Goal: Check status: Check status

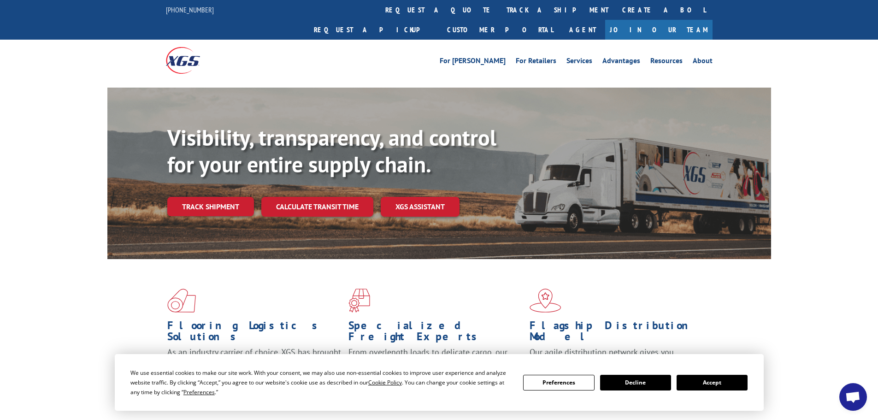
click at [699, 385] on button "Accept" at bounding box center [711, 383] width 71 height 16
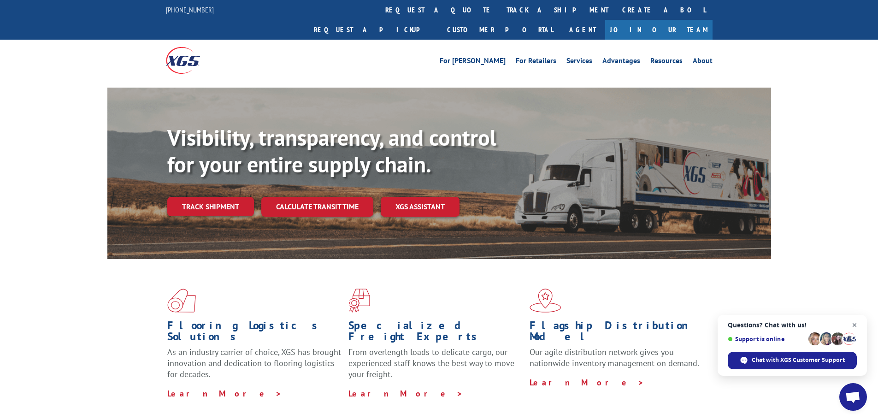
click at [853, 325] on span "Close chat" at bounding box center [855, 325] width 12 height 12
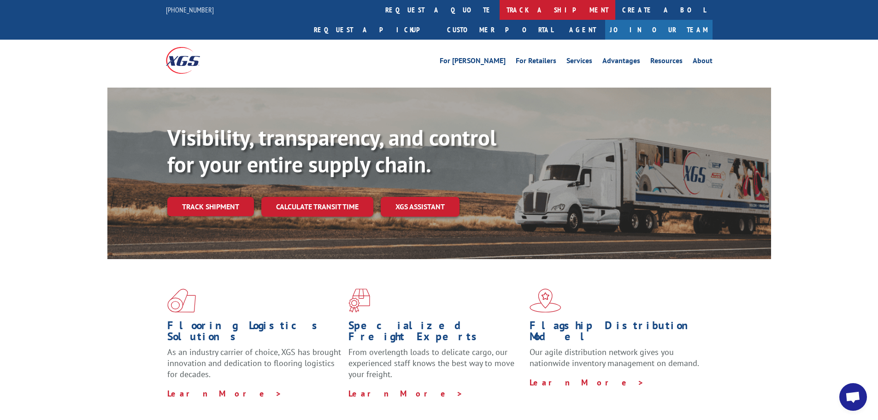
click at [499, 7] on link "track a shipment" at bounding box center [557, 10] width 116 height 20
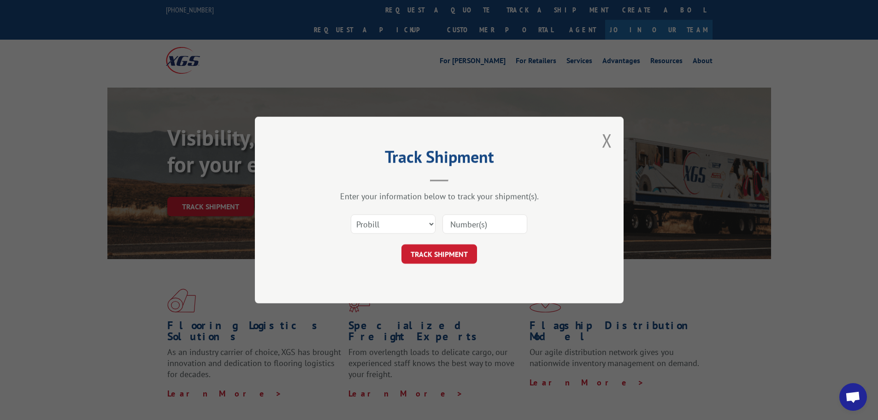
click at [482, 227] on input at bounding box center [484, 223] width 85 height 19
paste input "348357054"
type input "348357054"
click at [467, 250] on button "TRACK SHIPMENT" at bounding box center [439, 253] width 76 height 19
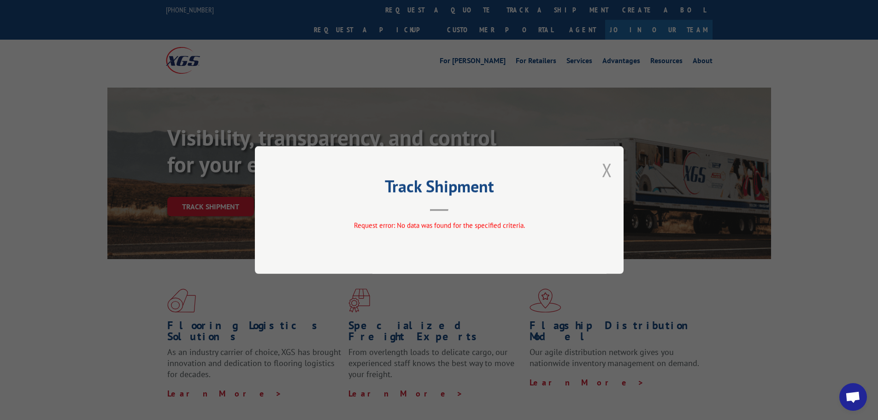
click at [610, 171] on button "Close modal" at bounding box center [607, 170] width 10 height 24
